Goal: Task Accomplishment & Management: Use online tool/utility

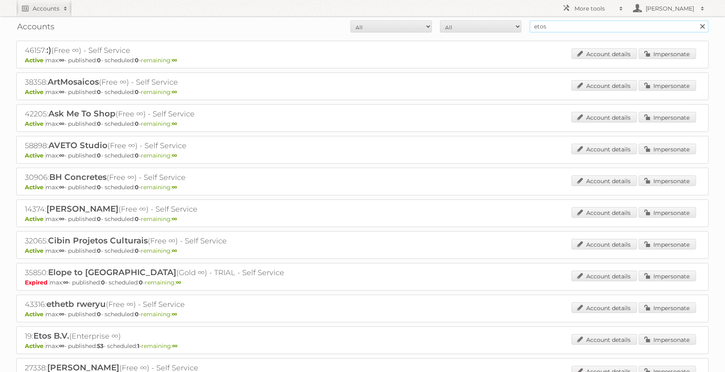
click at [576, 31] on input "etos" at bounding box center [619, 26] width 179 height 12
type input "[PERSON_NAME]"
click at [696, 20] on input "Search" at bounding box center [702, 26] width 12 height 12
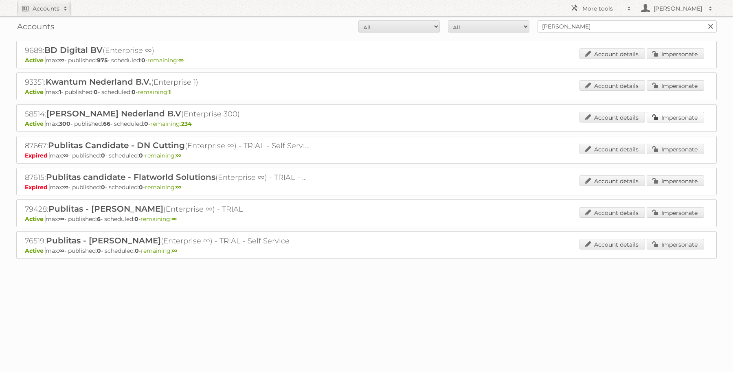
click at [680, 116] on link "Impersonate" at bounding box center [674, 117] width 57 height 11
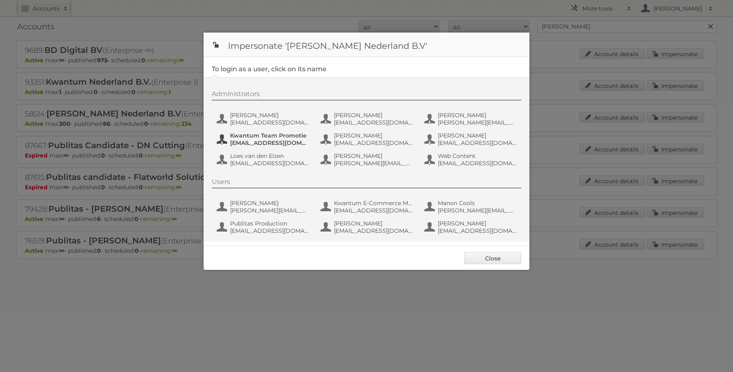
click at [273, 134] on span "Kwantum Team Promotie" at bounding box center [269, 135] width 79 height 7
